Goal: Check status: Check status

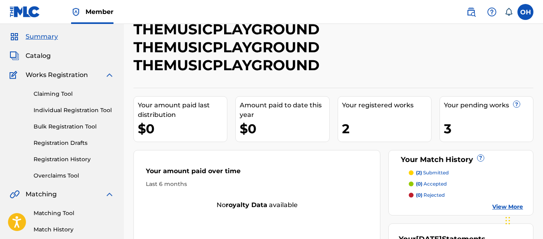
scroll to position [26, 0]
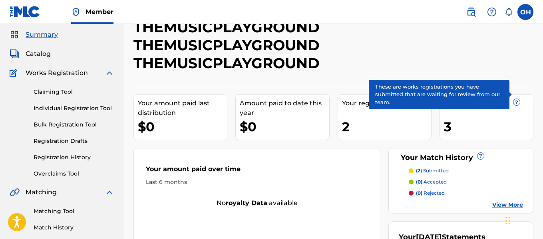
click at [514, 103] on span "?" at bounding box center [516, 102] width 6 height 6
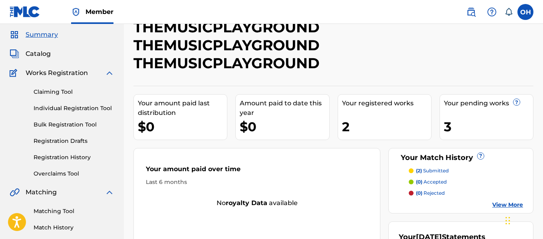
scroll to position [0, 0]
click at [483, 115] on div "Your pending works ? 3" at bounding box center [486, 117] width 94 height 46
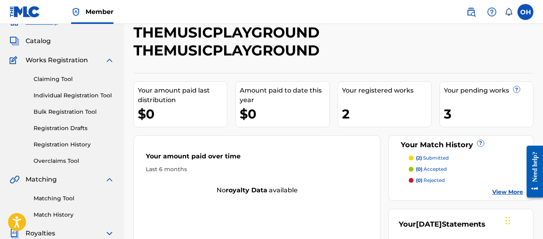
scroll to position [38, 0]
click at [67, 144] on link "Registration History" at bounding box center [74, 145] width 81 height 8
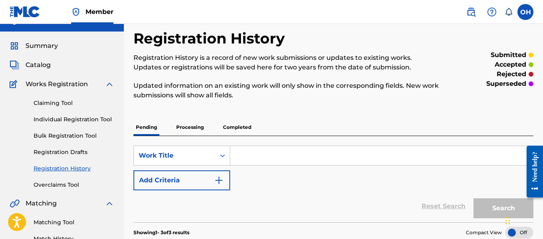
scroll to position [12, 0]
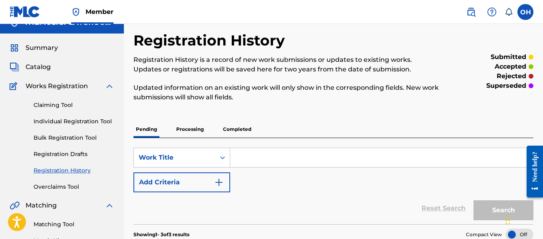
click at [200, 131] on p "Processing" at bounding box center [190, 129] width 32 height 17
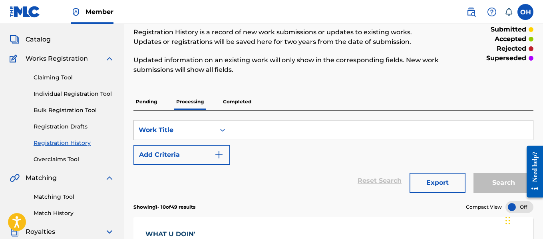
scroll to position [21, 0]
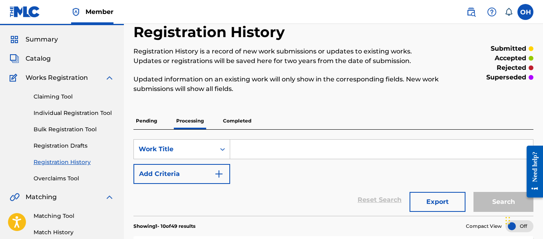
click at [45, 60] on span "Catalog" at bounding box center [38, 59] width 25 height 10
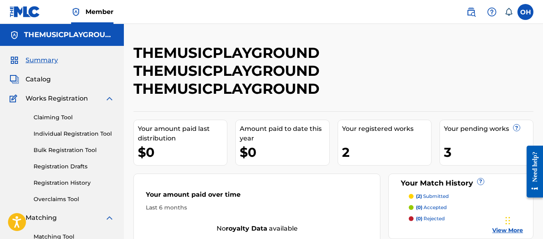
scroll to position [1, 0]
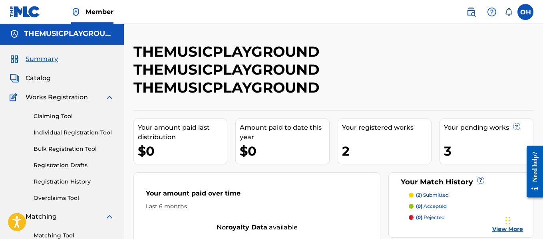
click at [79, 179] on link "Registration History" at bounding box center [74, 182] width 81 height 8
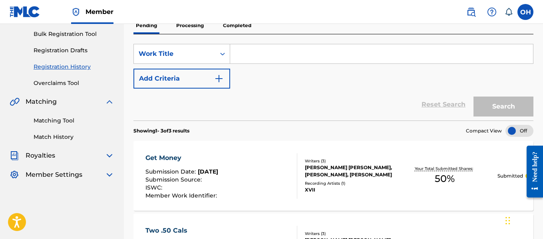
scroll to position [117, 0]
click at [184, 24] on p "Processing" at bounding box center [190, 25] width 32 height 17
